Goal: Task Accomplishment & Management: Manage account settings

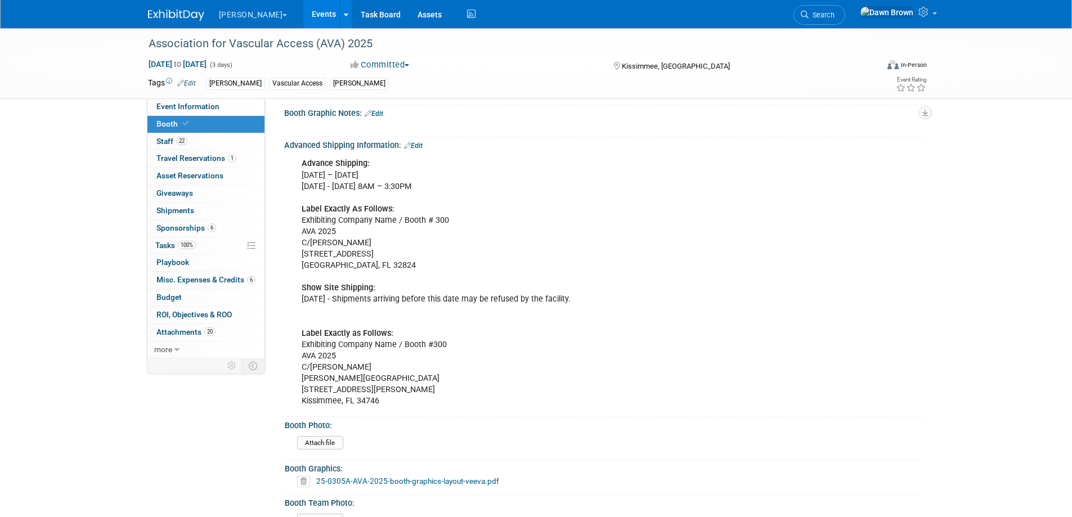
scroll to position [549, 0]
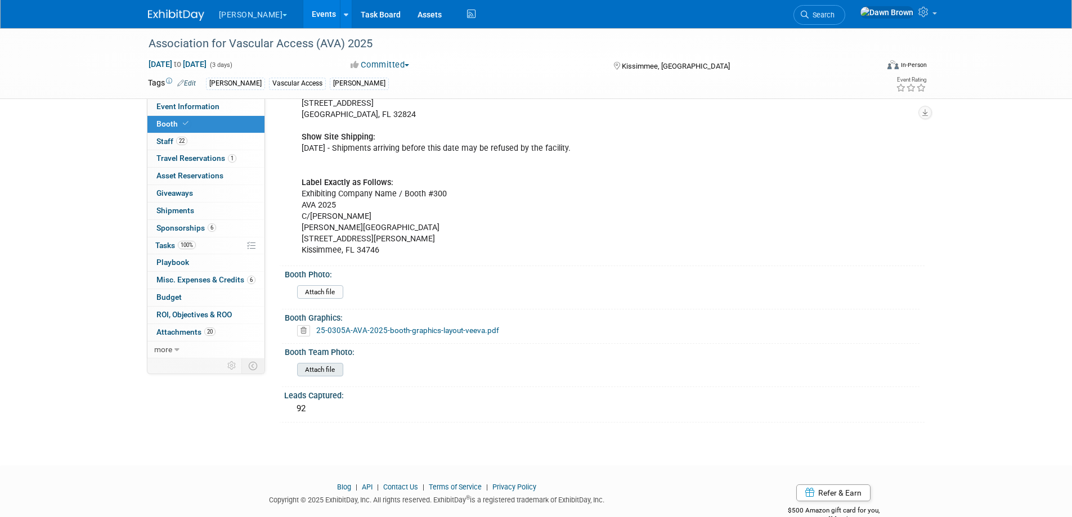
click at [326, 364] on input "file" at bounding box center [266, 370] width 153 height 13
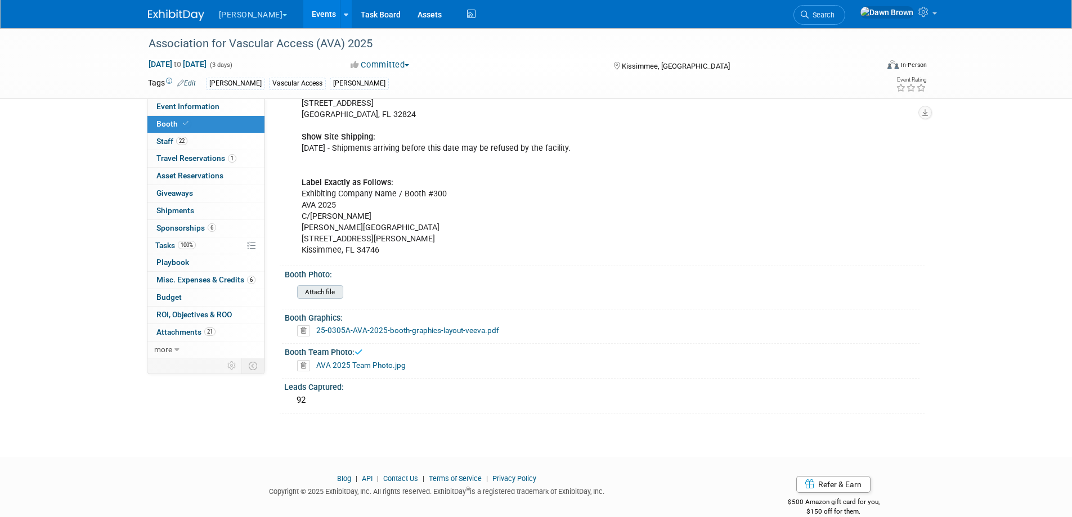
click at [322, 286] on input "file" at bounding box center [266, 292] width 153 height 13
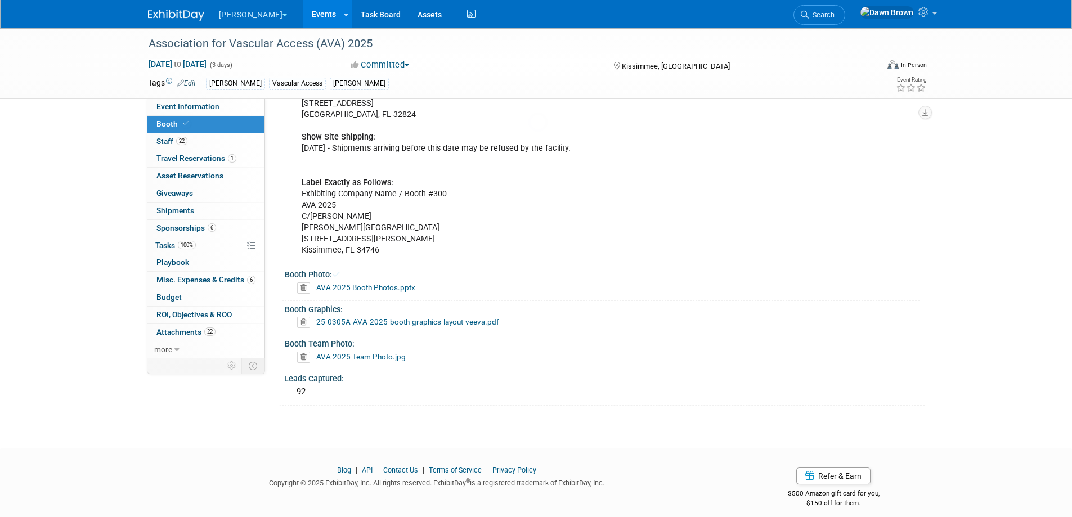
scroll to position [547, 0]
click at [217, 281] on span "Misc. Expenses & Credits 6" at bounding box center [205, 279] width 99 height 9
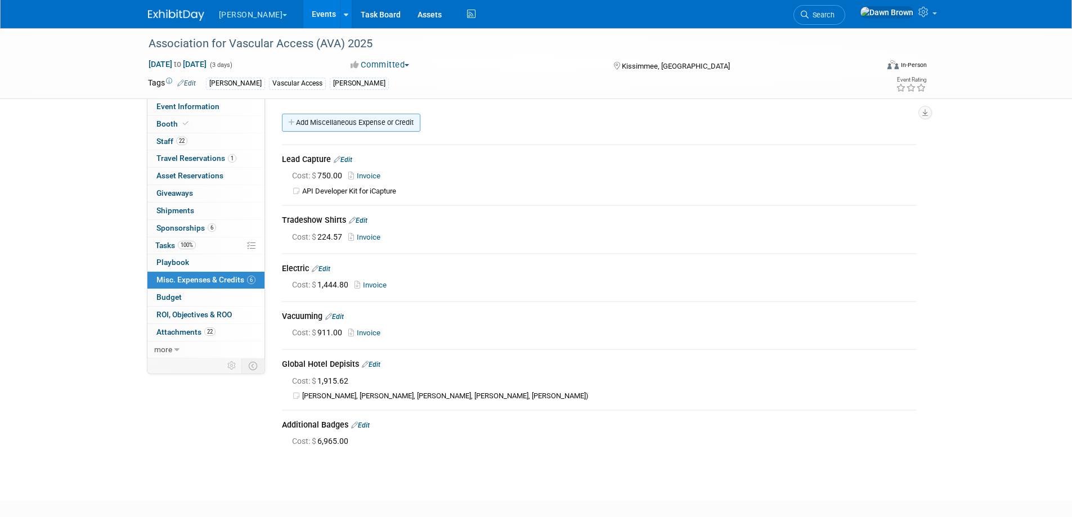
click at [390, 117] on link "Add Miscellaneous Expense or Credit" at bounding box center [351, 123] width 138 height 18
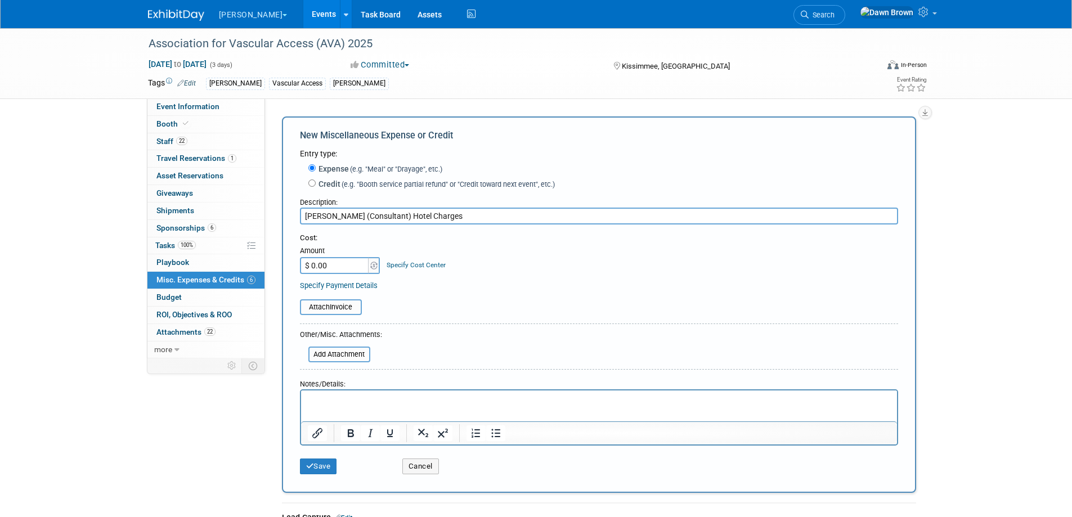
type input "[PERSON_NAME] (Consultant) Hotel Charges"
click at [356, 263] on input "$ 0.00" at bounding box center [335, 265] width 70 height 17
type input "$ 547.32"
click at [339, 401] on p "Rich Text Area. Press ALT-0 for help." at bounding box center [598, 400] width 583 height 11
click at [323, 472] on button "Save" at bounding box center [318, 467] width 37 height 16
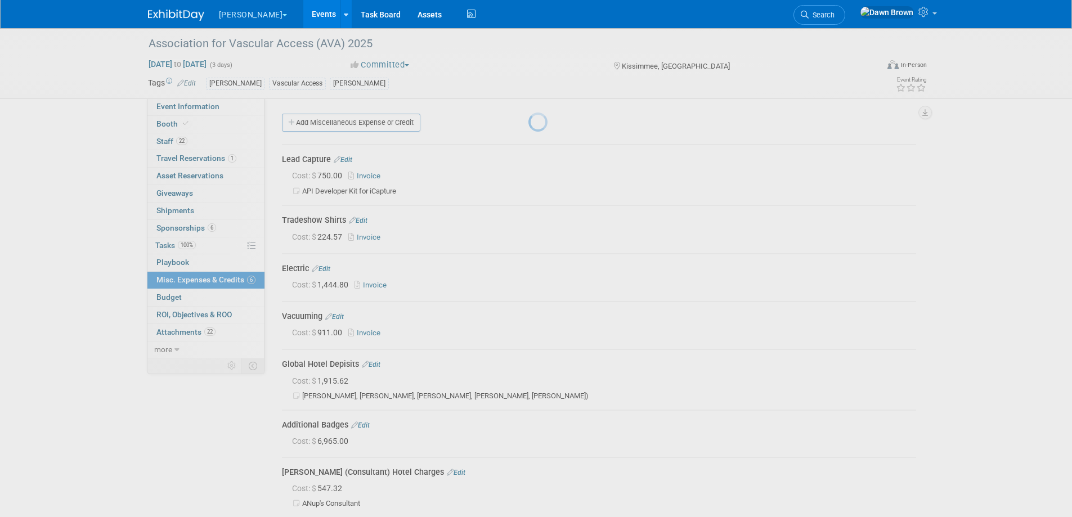
scroll to position [120, 0]
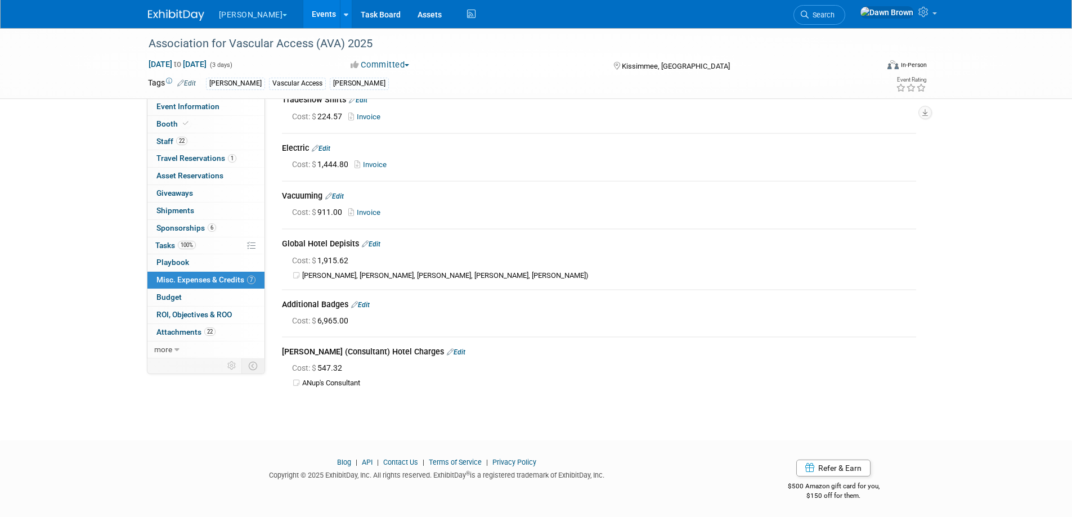
click at [448, 348] on icon at bounding box center [450, 351] width 7 height 7
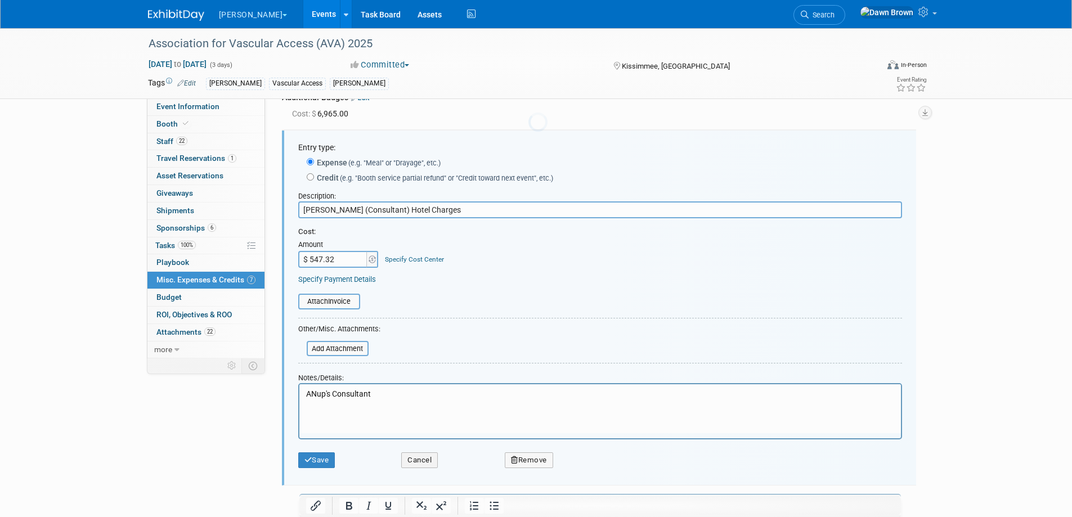
scroll to position [0, 0]
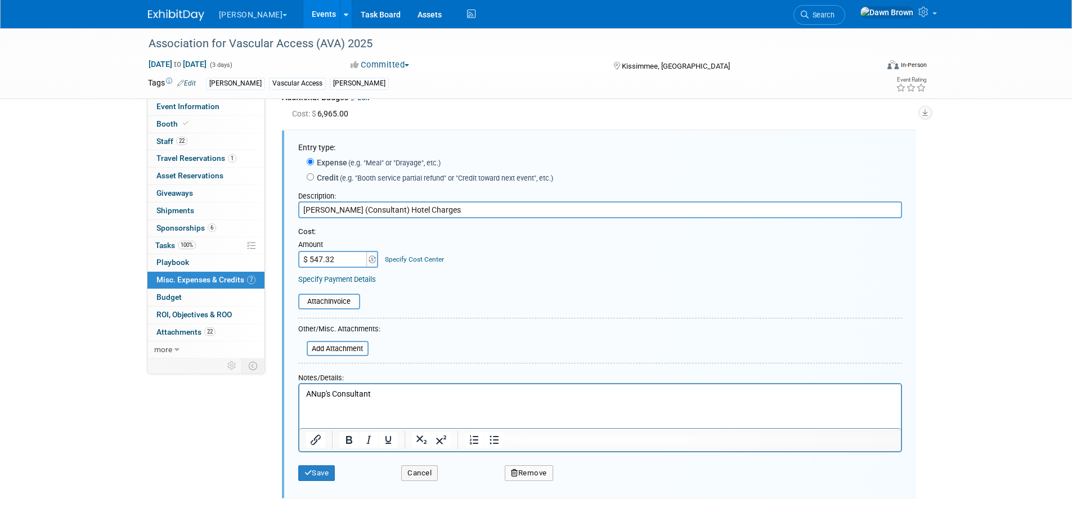
click at [317, 391] on p "ANup's Consultant" at bounding box center [600, 394] width 589 height 11
click at [319, 476] on button "Save" at bounding box center [316, 473] width 37 height 16
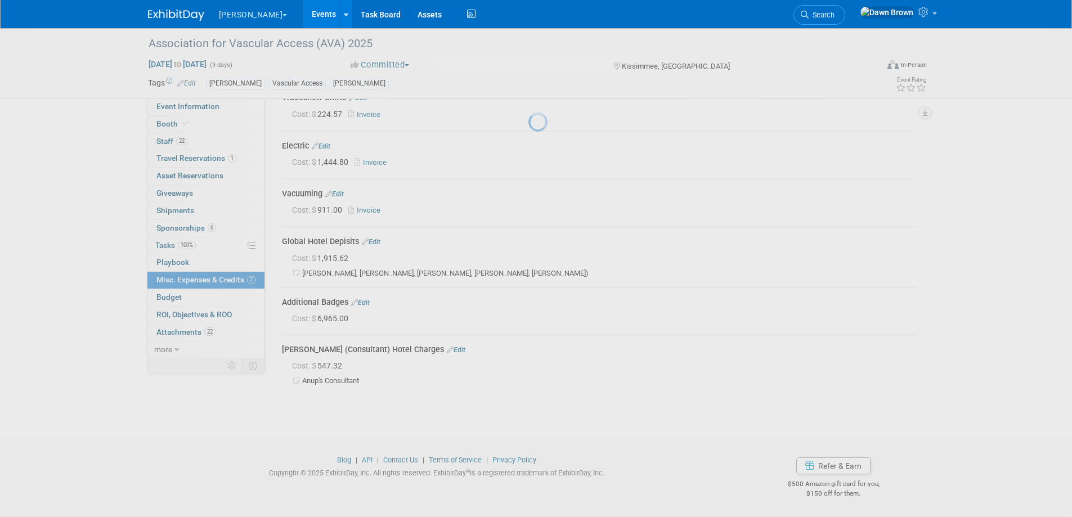
scroll to position [120, 0]
